Goal: Task Accomplishment & Management: Manage account settings

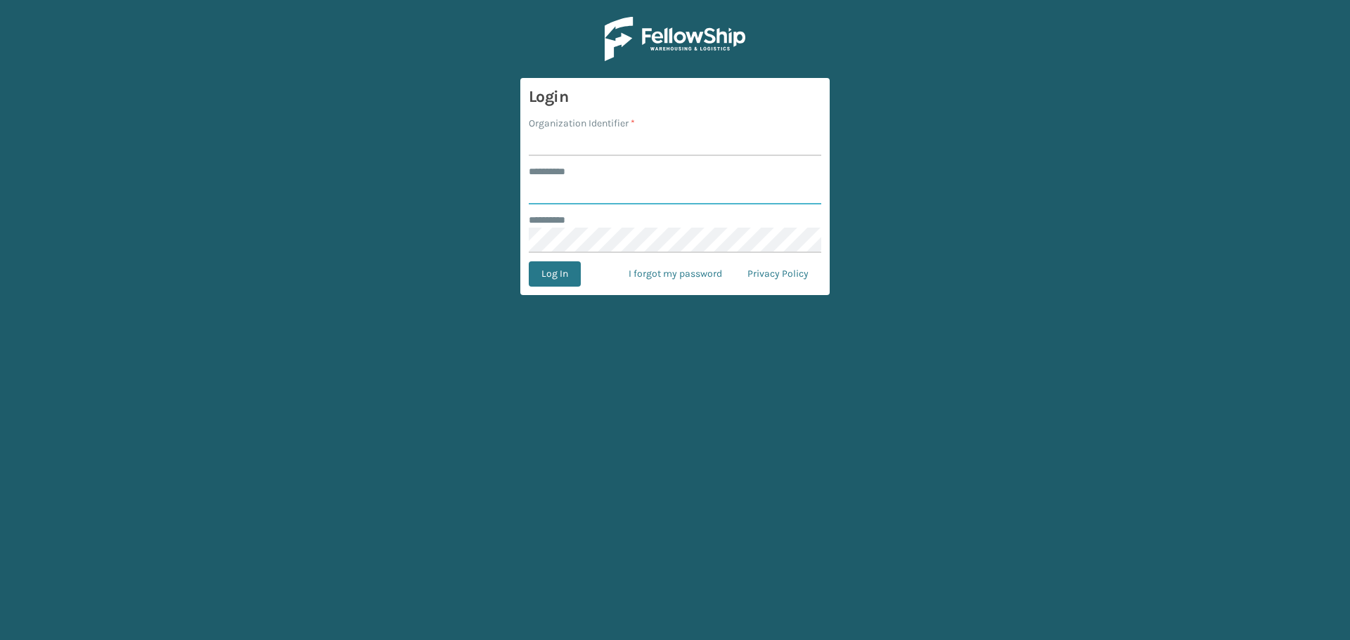
type input "**********"
click at [638, 134] on input "Organization Identifier *" at bounding box center [675, 143] width 292 height 25
type input "Haslet"
click at [548, 274] on button "Log In" at bounding box center [555, 273] width 52 height 25
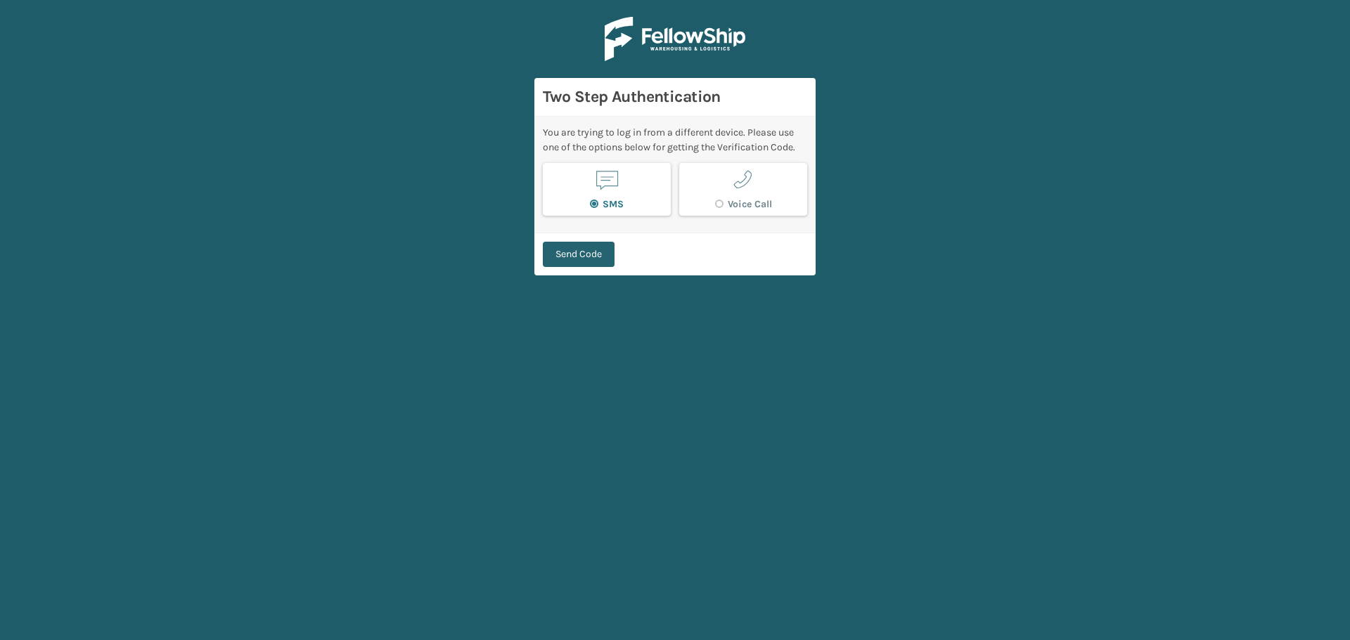
click at [597, 261] on button "Send Code" at bounding box center [579, 254] width 72 height 25
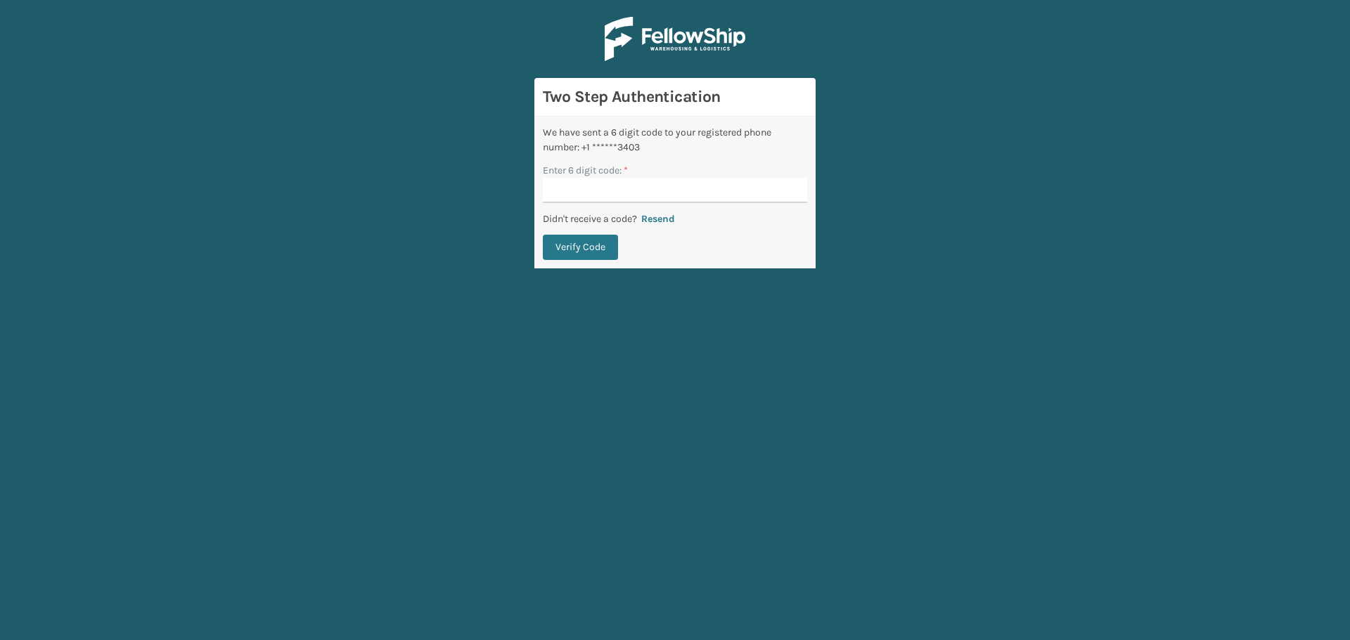
click at [709, 191] on input "Enter 6 digit code: *" at bounding box center [675, 190] width 264 height 25
type input "599553"
click at [543, 235] on button "Verify Code" at bounding box center [580, 247] width 75 height 25
